Goal: Navigation & Orientation: Find specific page/section

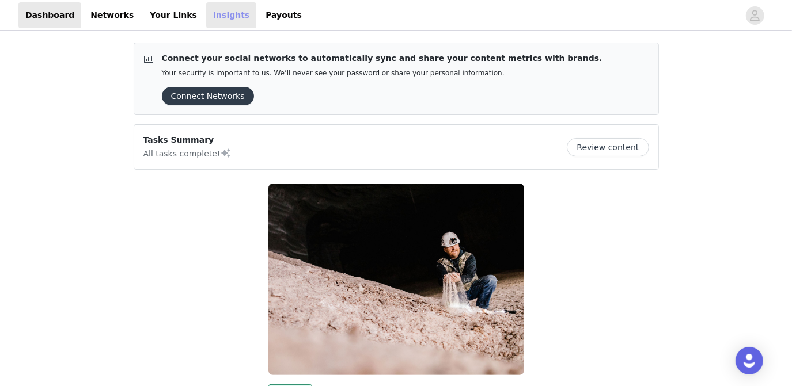
click at [206, 16] on link "Insights" at bounding box center [231, 15] width 50 height 26
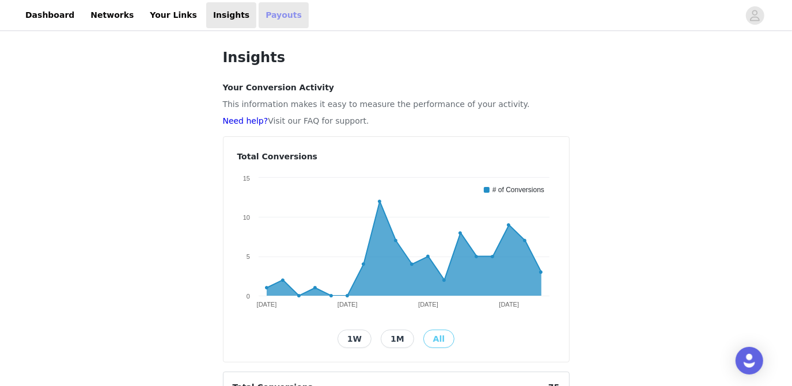
click at [259, 17] on link "Payouts" at bounding box center [284, 15] width 50 height 26
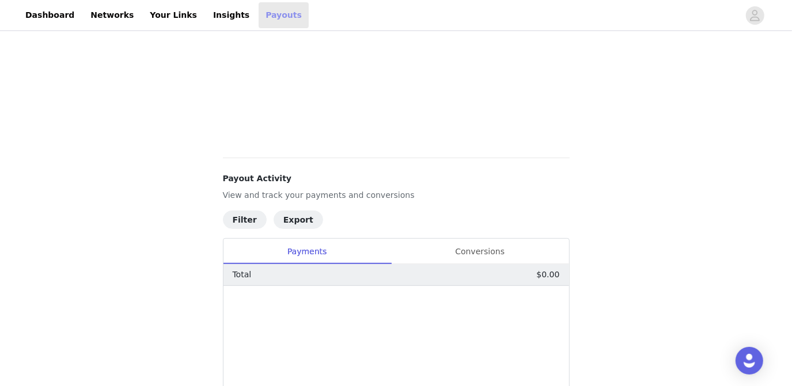
scroll to position [321, 0]
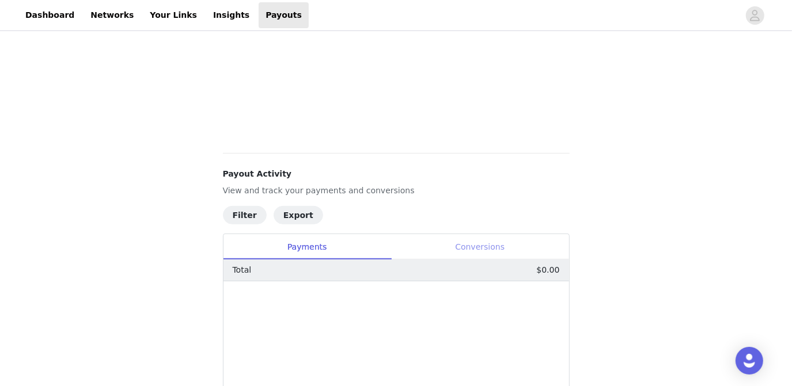
click at [502, 241] on div "Conversions" at bounding box center [480, 247] width 178 height 26
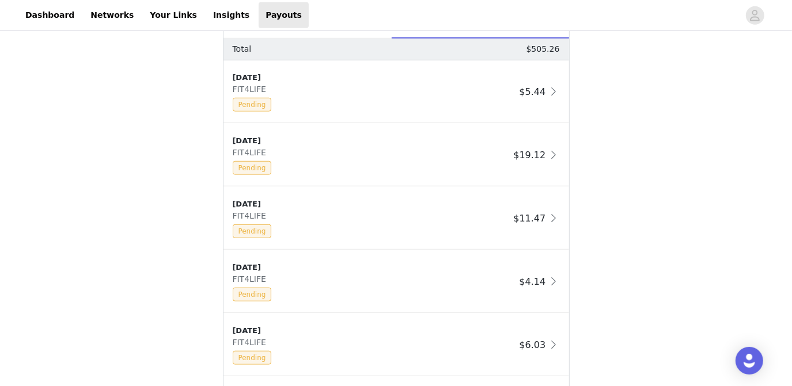
scroll to position [540, 0]
click at [553, 155] on span at bounding box center [554, 157] width 12 height 14
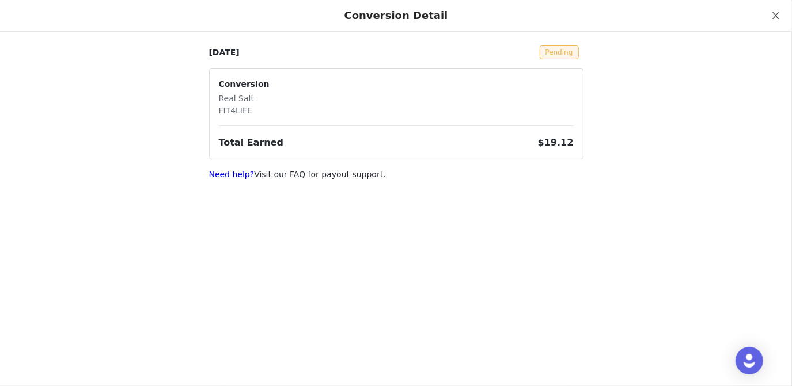
click at [772, 16] on icon "icon: close" at bounding box center [775, 15] width 9 height 9
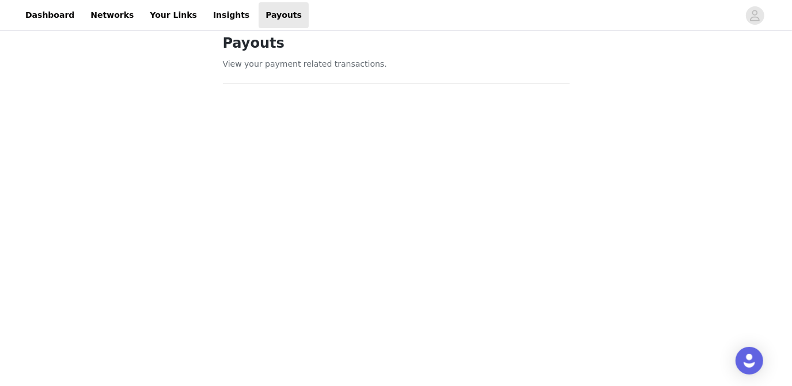
scroll to position [0, 0]
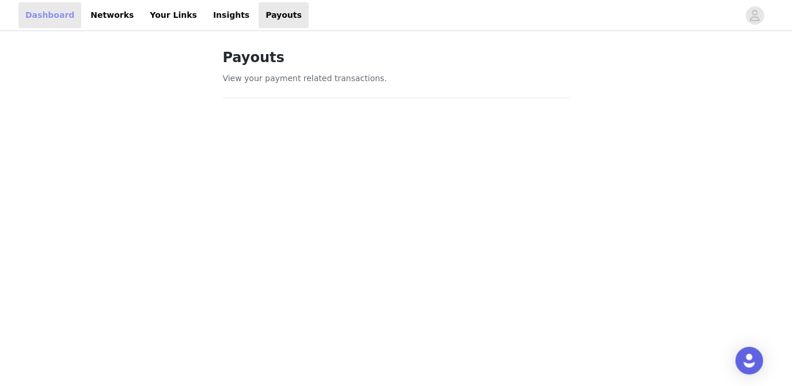
click at [45, 15] on link "Dashboard" at bounding box center [49, 15] width 63 height 26
